Goal: Information Seeking & Learning: Check status

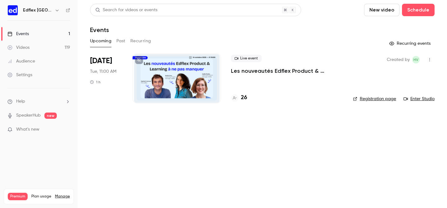
click at [123, 43] on button "Past" at bounding box center [121, 41] width 9 height 10
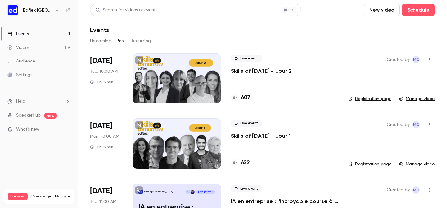
click at [177, 94] on div at bounding box center [177, 78] width 89 height 50
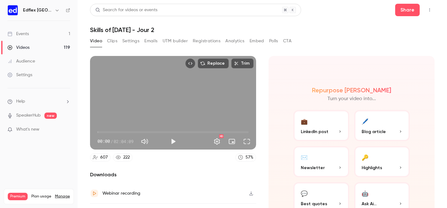
click at [239, 43] on button "Analytics" at bounding box center [235, 41] width 19 height 10
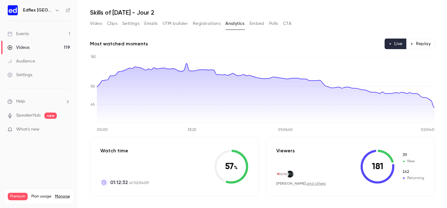
scroll to position [16, 0]
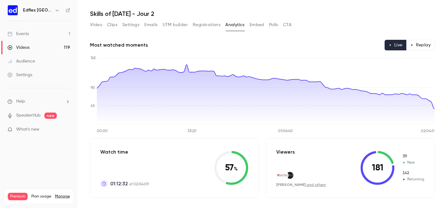
click at [203, 24] on button "Registrations" at bounding box center [207, 25] width 28 height 10
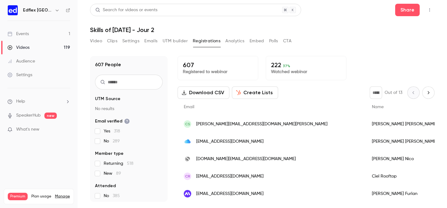
click at [56, 46] on link "Videos 119" at bounding box center [39, 48] width 78 height 14
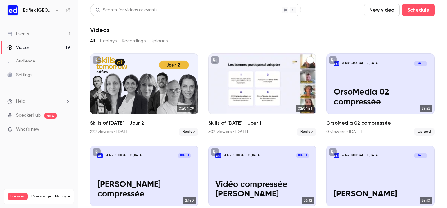
click at [236, 91] on div "Skills of Tomorrow - Jour 1" at bounding box center [262, 83] width 108 height 61
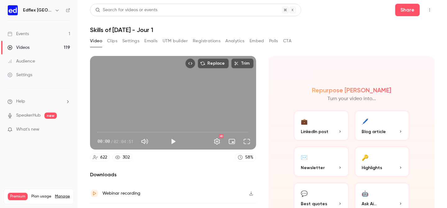
click at [212, 38] on button "Registrations" at bounding box center [207, 41] width 28 height 10
